Goal: Task Accomplishment & Management: Use online tool/utility

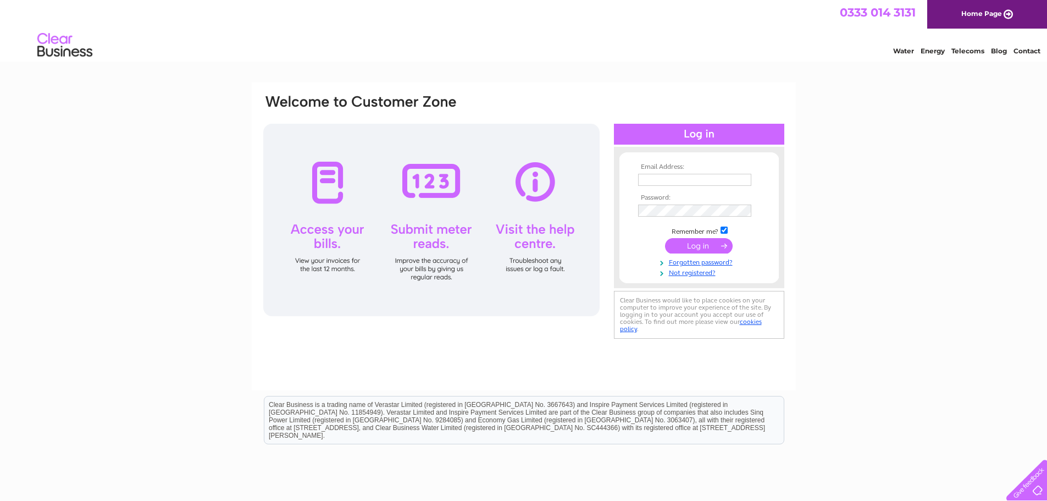
type input "gemma@ggmaccountancy.co.uk"
click at [692, 246] on input "submit" at bounding box center [699, 245] width 68 height 15
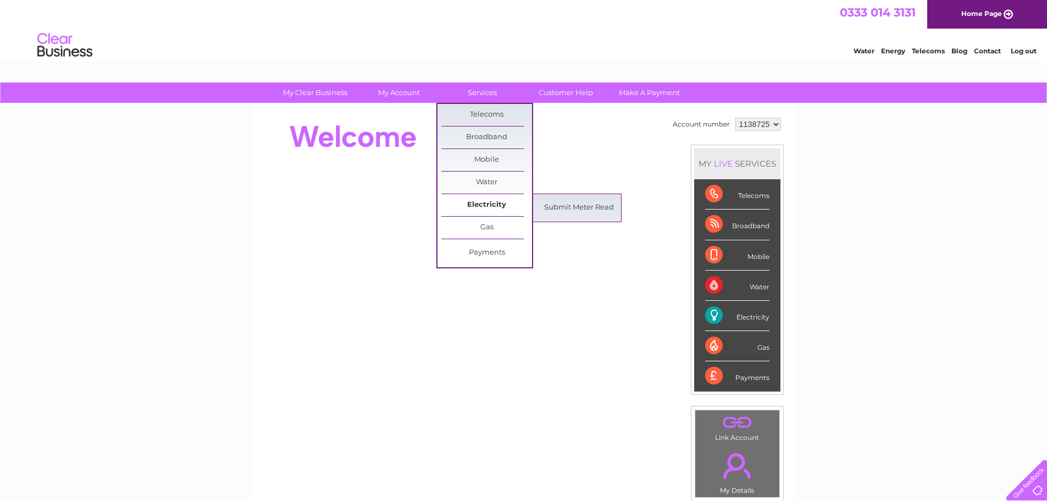
click at [483, 201] on link "Electricity" at bounding box center [486, 205] width 91 height 22
click at [563, 204] on link "Submit Meter Read" at bounding box center [579, 208] width 91 height 22
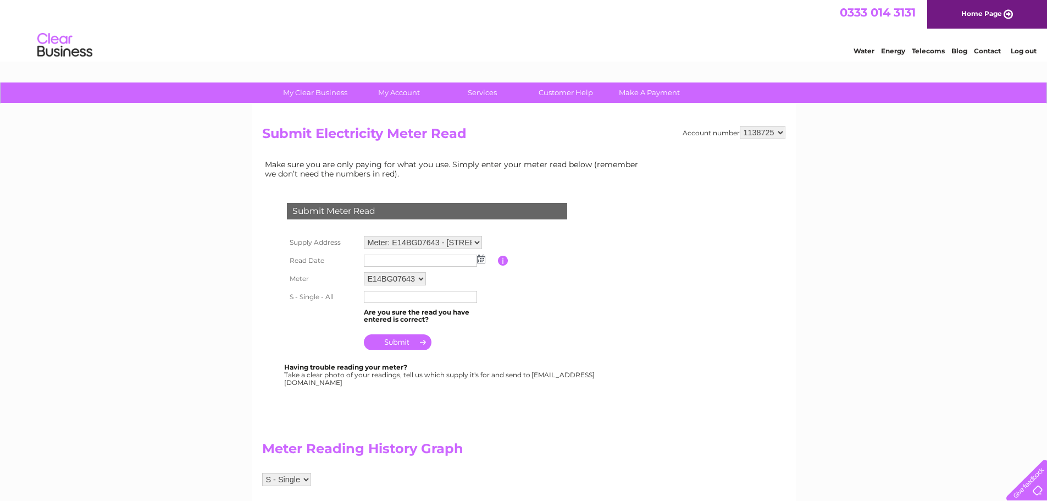
click at [419, 260] on input "text" at bounding box center [420, 260] width 113 height 12
click at [488, 260] on td at bounding box center [429, 261] width 137 height 19
click at [480, 261] on img at bounding box center [481, 258] width 8 height 9
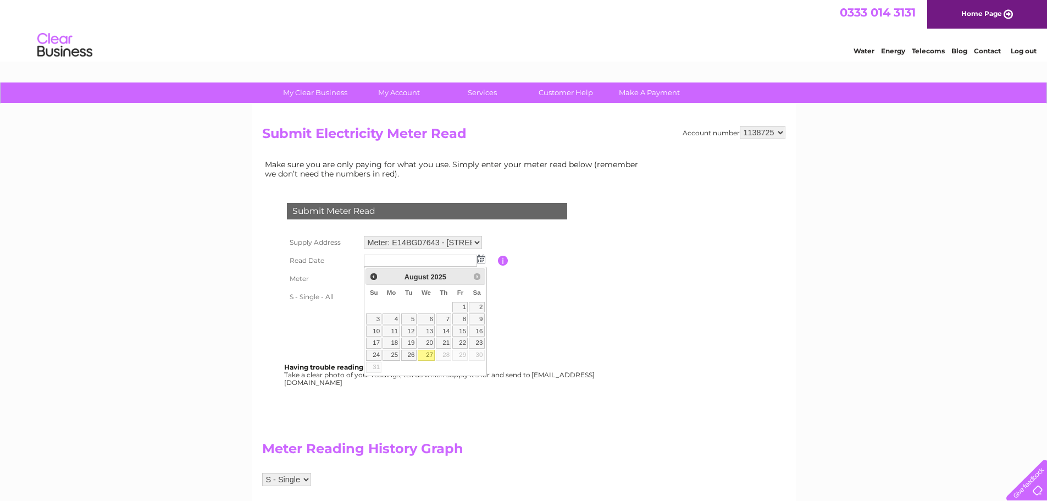
click at [423, 352] on link "27" at bounding box center [427, 355] width 18 height 11
type input "2025/08/27"
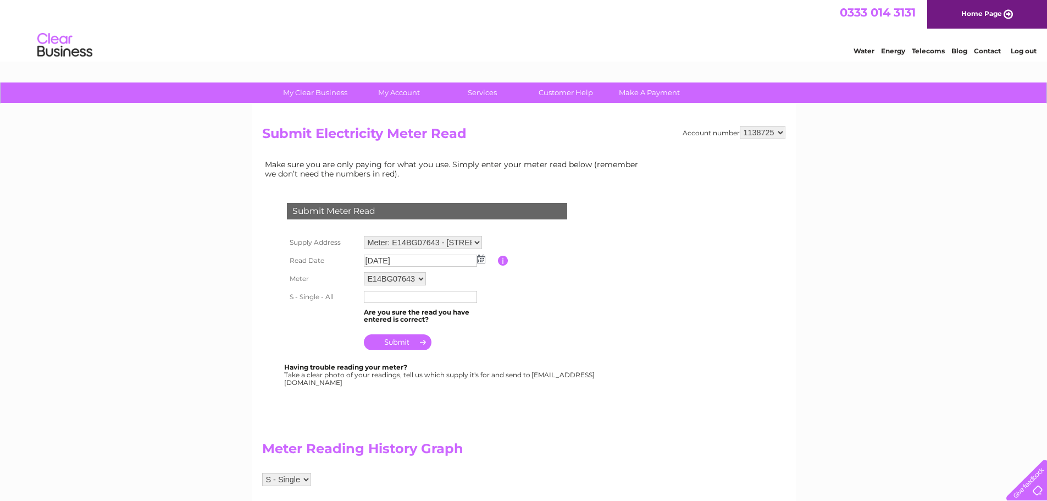
click at [408, 294] on input "text" at bounding box center [420, 297] width 113 height 12
click at [446, 298] on input "text" at bounding box center [421, 297] width 114 height 13
type input "144145"
click at [402, 343] on input "submit" at bounding box center [398, 342] width 68 height 15
